Goal: Information Seeking & Learning: Find specific fact

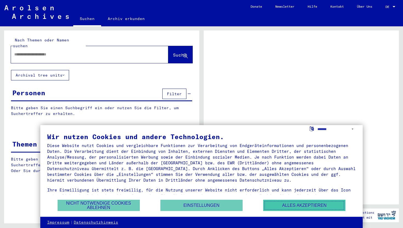
click at [301, 205] on button "Alles akzeptieren" at bounding box center [304, 204] width 82 height 11
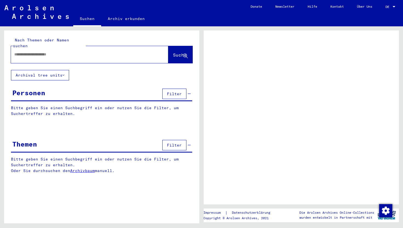
click at [98, 52] on input "text" at bounding box center [84, 55] width 141 height 6
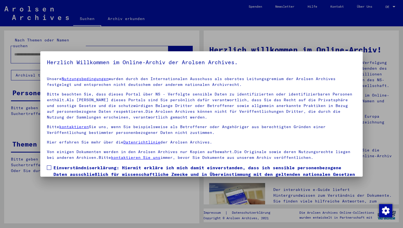
click at [85, 52] on mat-dialog-container "Herzlich Willkommen im Online-Archiv der Arolsen Archives. Unsere Nutzungsbedin…" at bounding box center [201, 113] width 322 height 125
click at [93, 48] on div at bounding box center [201, 114] width 403 height 228
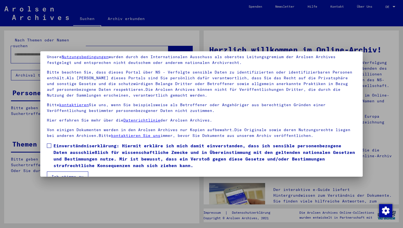
scroll to position [34, 0]
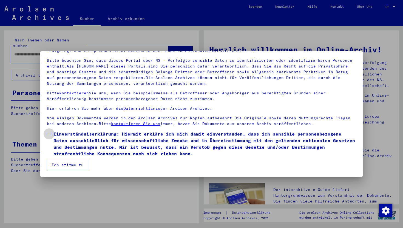
click at [50, 134] on span at bounding box center [49, 134] width 4 height 4
click at [69, 162] on button "Ich stimme zu" at bounding box center [67, 164] width 41 height 10
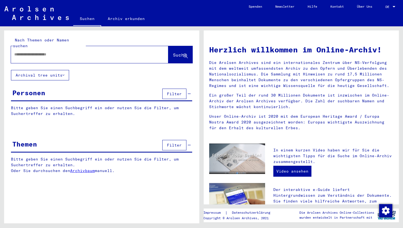
click at [74, 52] on input "text" at bounding box center [83, 55] width 138 height 6
type input "*******"
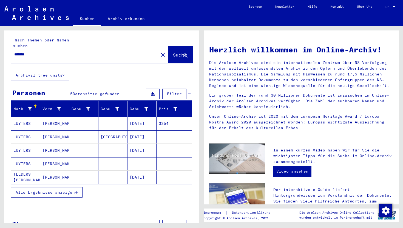
click at [55, 130] on mat-cell "[PERSON_NAME]" at bounding box center [54, 136] width 29 height 13
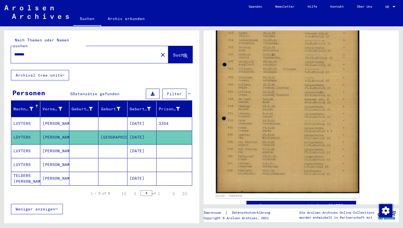
scroll to position [139, 0]
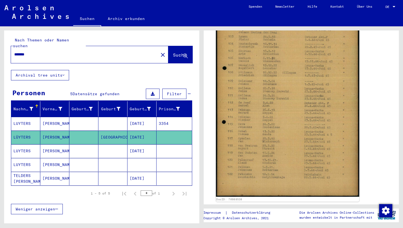
click at [259, 94] on img at bounding box center [287, 94] width 143 height 203
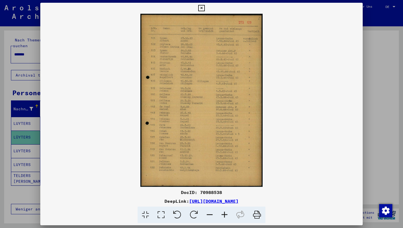
click at [224, 214] on icon at bounding box center [224, 214] width 15 height 17
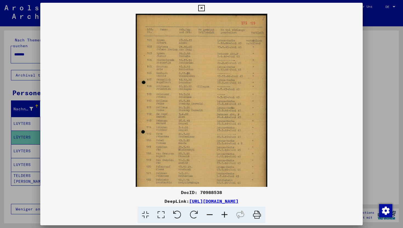
click at [224, 214] on icon at bounding box center [224, 214] width 15 height 17
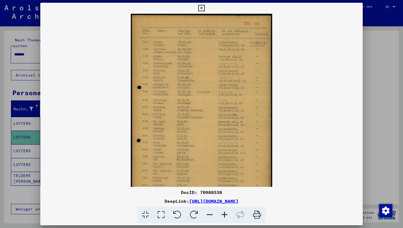
click at [224, 214] on icon at bounding box center [224, 214] width 15 height 17
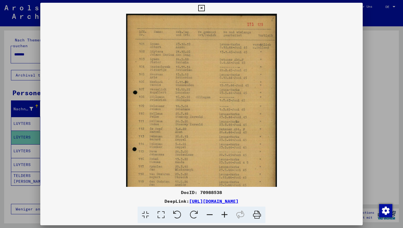
click at [224, 214] on icon at bounding box center [224, 214] width 15 height 17
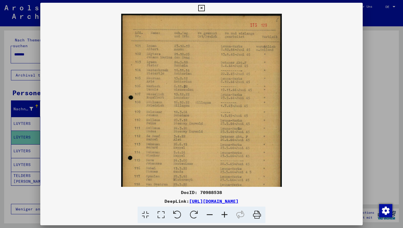
click at [224, 214] on icon at bounding box center [224, 214] width 15 height 17
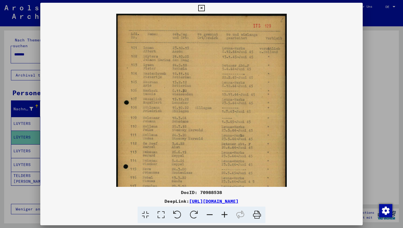
click at [224, 214] on icon at bounding box center [224, 214] width 15 height 17
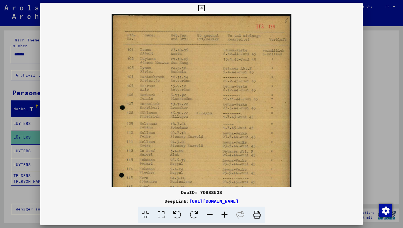
click at [224, 214] on icon at bounding box center [224, 214] width 15 height 17
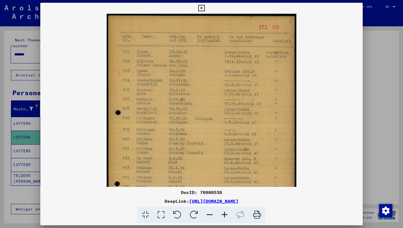
click at [224, 214] on icon at bounding box center [224, 214] width 15 height 17
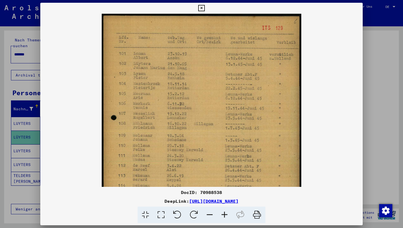
click at [224, 214] on icon at bounding box center [224, 214] width 15 height 17
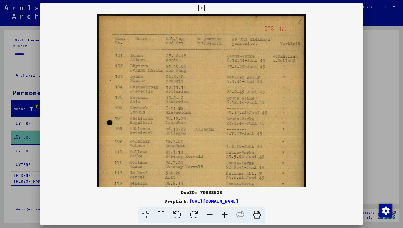
click at [224, 214] on icon at bounding box center [224, 214] width 15 height 17
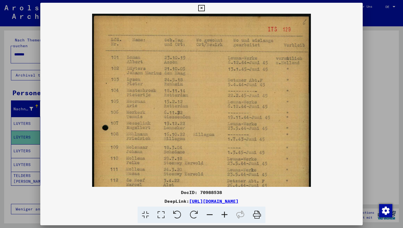
click at [224, 214] on icon at bounding box center [224, 214] width 15 height 17
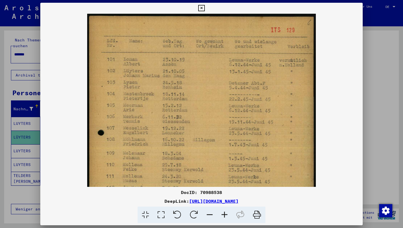
click at [224, 214] on icon at bounding box center [224, 214] width 15 height 17
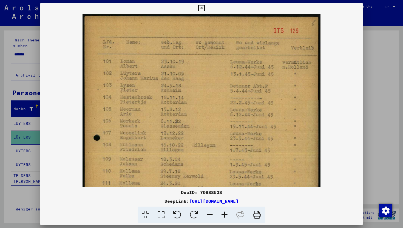
click at [224, 214] on icon at bounding box center [224, 214] width 15 height 17
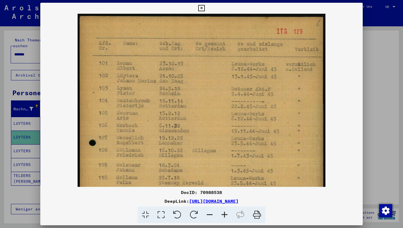
click at [224, 214] on icon at bounding box center [224, 214] width 15 height 17
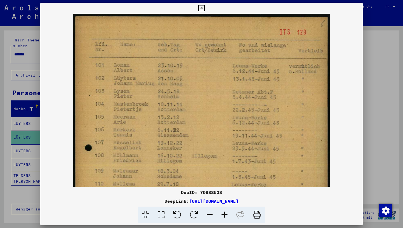
click at [224, 214] on icon at bounding box center [224, 214] width 15 height 17
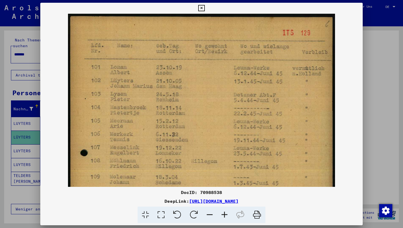
click at [224, 214] on icon at bounding box center [224, 214] width 15 height 17
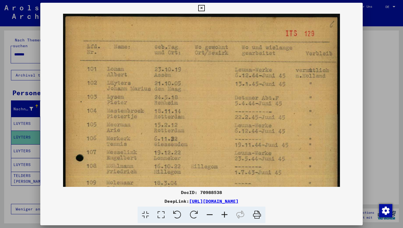
click at [209, 215] on icon at bounding box center [209, 214] width 15 height 17
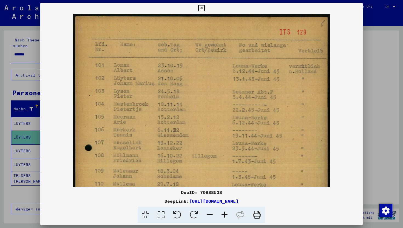
click at [209, 215] on icon at bounding box center [209, 214] width 15 height 17
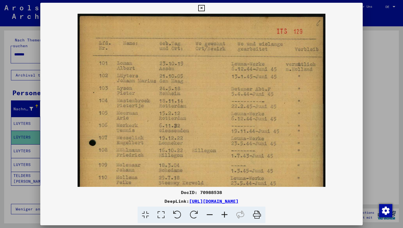
click at [209, 215] on icon at bounding box center [209, 214] width 15 height 17
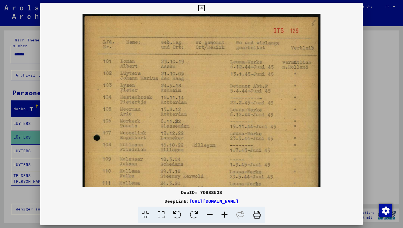
click at [209, 215] on icon at bounding box center [209, 214] width 15 height 17
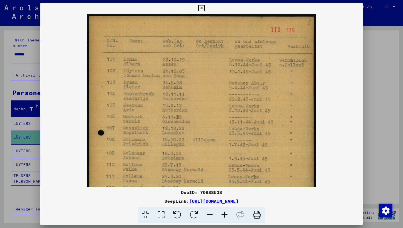
click at [209, 215] on icon at bounding box center [209, 214] width 15 height 17
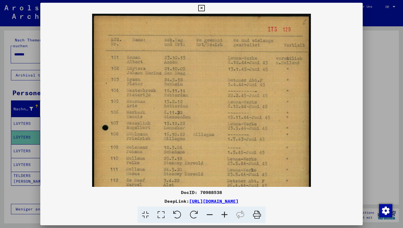
click at [209, 215] on icon at bounding box center [209, 214] width 15 height 17
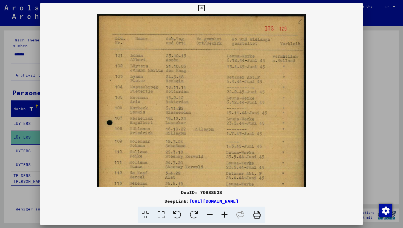
click at [209, 215] on icon at bounding box center [209, 214] width 15 height 17
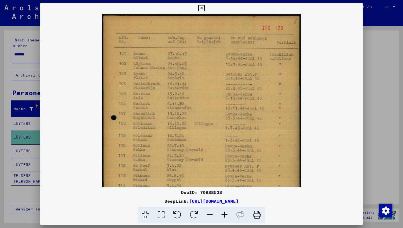
click at [200, 7] on icon at bounding box center [201, 8] width 6 height 7
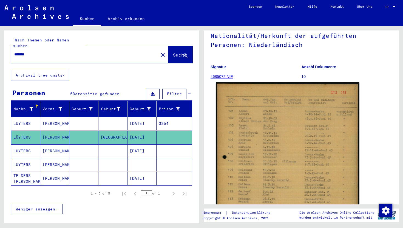
scroll to position [48, 0]
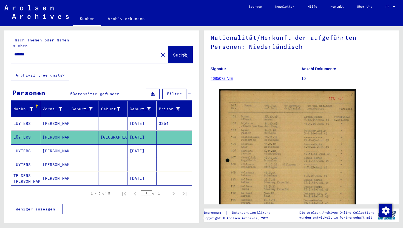
click at [221, 80] on link "4685072 NIE" at bounding box center [221, 78] width 22 height 4
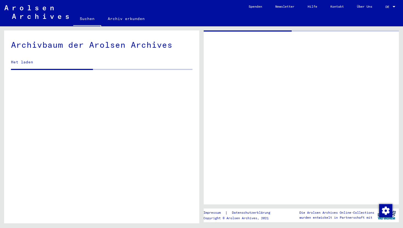
click at [233, 93] on div at bounding box center [301, 117] width 195 height 174
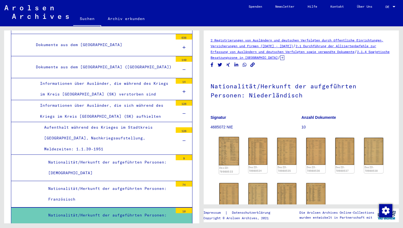
click at [229, 143] on img at bounding box center [229, 151] width 20 height 28
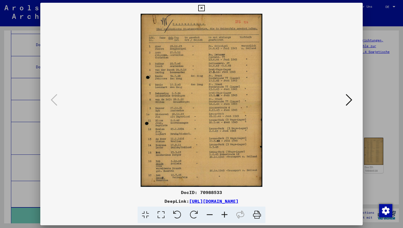
click at [224, 217] on icon at bounding box center [224, 214] width 15 height 17
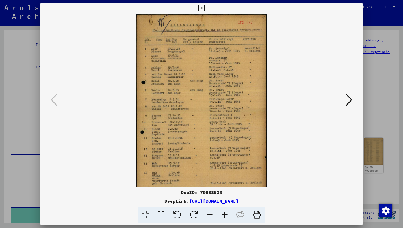
click at [224, 217] on icon at bounding box center [224, 214] width 15 height 17
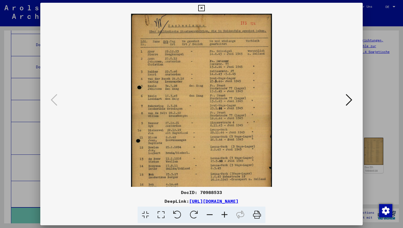
click at [224, 217] on icon at bounding box center [224, 214] width 15 height 17
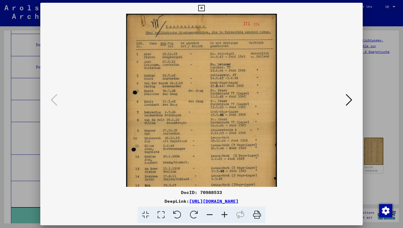
click at [224, 217] on icon at bounding box center [224, 214] width 15 height 17
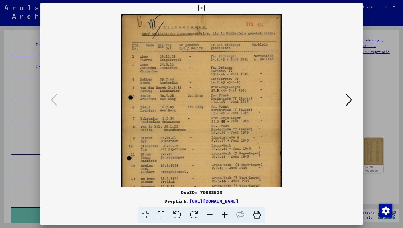
click at [224, 217] on icon at bounding box center [224, 214] width 15 height 17
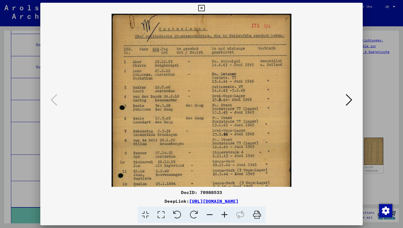
click at [224, 217] on icon at bounding box center [224, 214] width 15 height 17
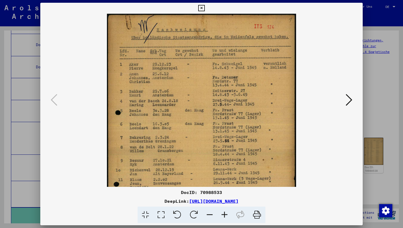
click at [224, 217] on icon at bounding box center [224, 214] width 15 height 17
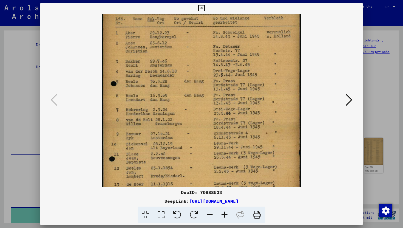
drag, startPoint x: 212, startPoint y: 110, endPoint x: 207, endPoint y: 76, distance: 34.2
click at [207, 76] on img at bounding box center [201, 121] width 199 height 282
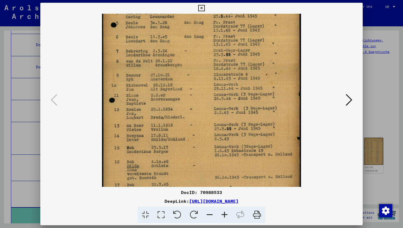
drag, startPoint x: 196, startPoint y: 122, endPoint x: 218, endPoint y: 58, distance: 67.8
click at [218, 63] on img at bounding box center [201, 62] width 199 height 282
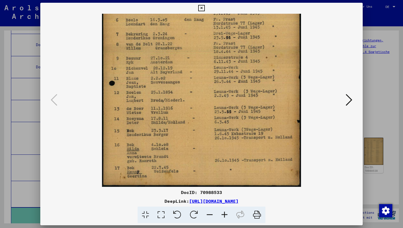
drag, startPoint x: 188, startPoint y: 133, endPoint x: 232, endPoint y: 8, distance: 132.8
click at [231, 9] on div "DocID: 70988533 DeepLink: [URL][DOMAIN_NAME]" at bounding box center [201, 113] width 322 height 220
click at [346, 98] on icon at bounding box center [349, 99] width 7 height 13
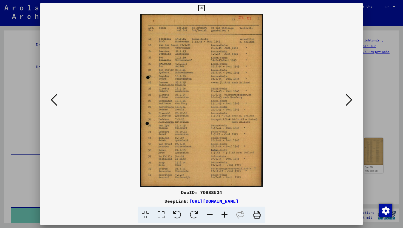
scroll to position [0, 0]
click at [348, 97] on icon at bounding box center [349, 99] width 7 height 13
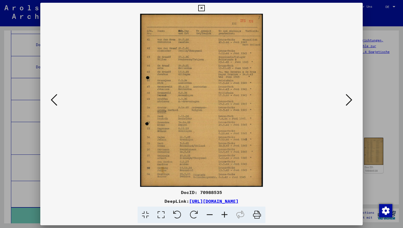
click at [348, 97] on icon at bounding box center [349, 99] width 7 height 13
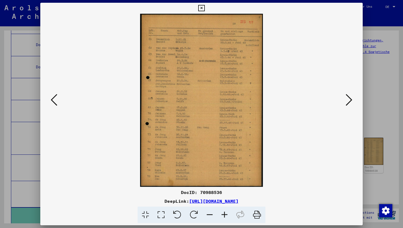
click at [348, 97] on icon at bounding box center [349, 99] width 7 height 13
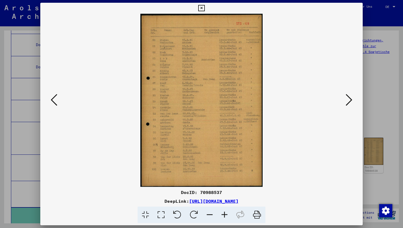
click at [348, 97] on icon at bounding box center [349, 99] width 7 height 13
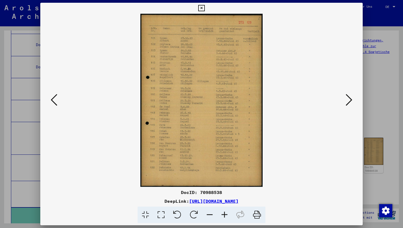
click at [224, 215] on icon at bounding box center [224, 214] width 15 height 17
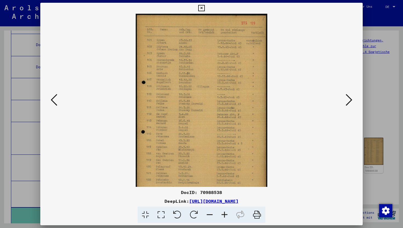
click at [224, 215] on icon at bounding box center [224, 214] width 15 height 17
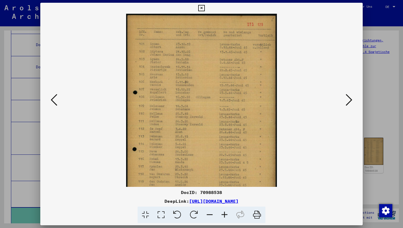
click at [224, 215] on icon at bounding box center [224, 214] width 15 height 17
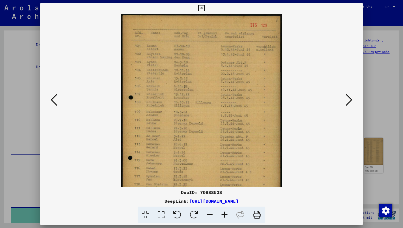
click at [224, 215] on icon at bounding box center [224, 214] width 15 height 17
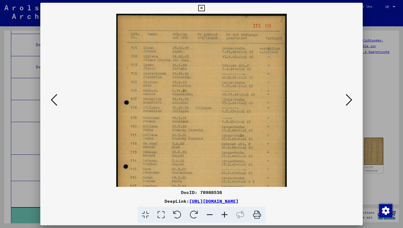
click at [224, 215] on icon at bounding box center [224, 214] width 15 height 17
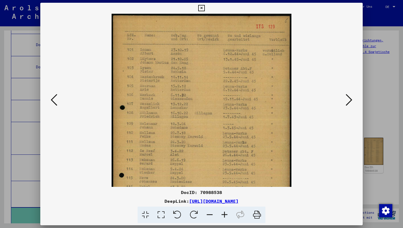
click at [224, 215] on icon at bounding box center [224, 214] width 15 height 17
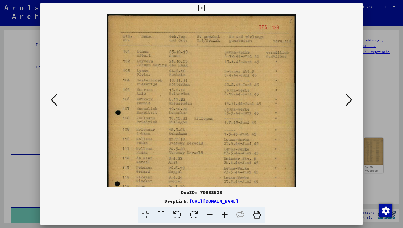
click at [224, 215] on icon at bounding box center [224, 214] width 15 height 17
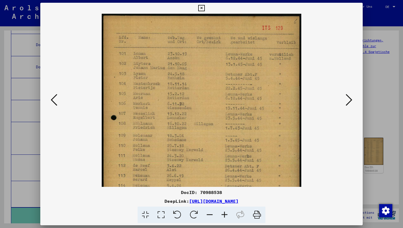
click at [224, 215] on icon at bounding box center [224, 214] width 15 height 17
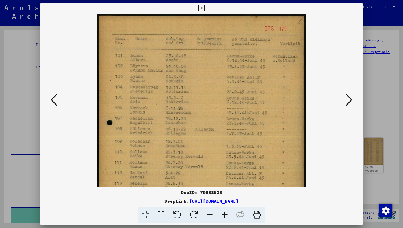
click at [224, 215] on icon at bounding box center [224, 214] width 15 height 17
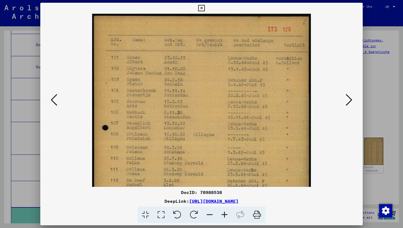
click at [224, 215] on icon at bounding box center [224, 214] width 15 height 17
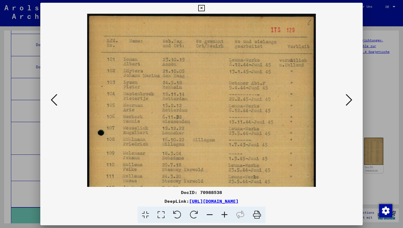
click at [224, 215] on icon at bounding box center [224, 214] width 15 height 17
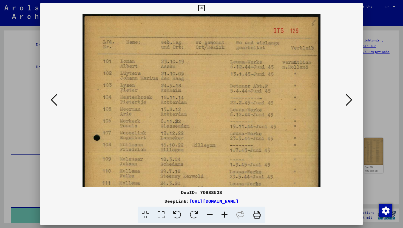
click at [224, 215] on icon at bounding box center [224, 214] width 15 height 17
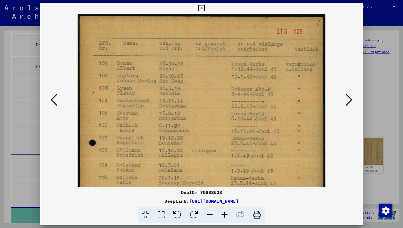
click at [224, 215] on icon at bounding box center [224, 214] width 15 height 17
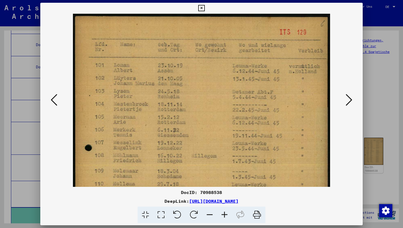
click at [224, 215] on icon at bounding box center [224, 214] width 15 height 17
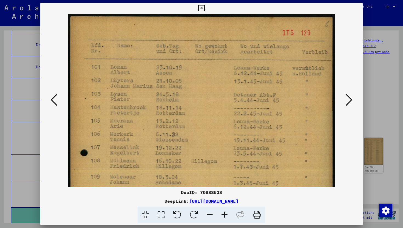
click at [200, 7] on icon at bounding box center [201, 8] width 6 height 7
